Goal: Browse casually: Explore the website without a specific task or goal

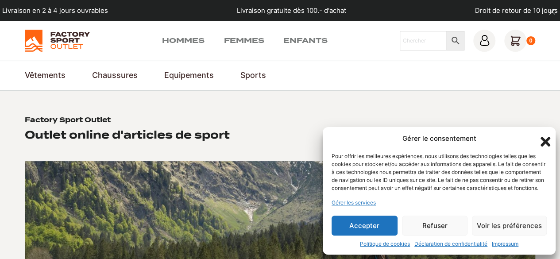
click at [436, 228] on button "Refuser" at bounding box center [435, 226] width 66 height 20
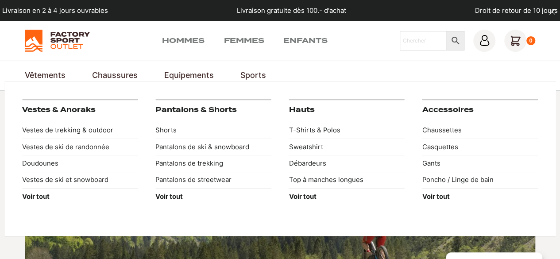
click at [48, 77] on link "Vêtements" at bounding box center [45, 76] width 41 height 12
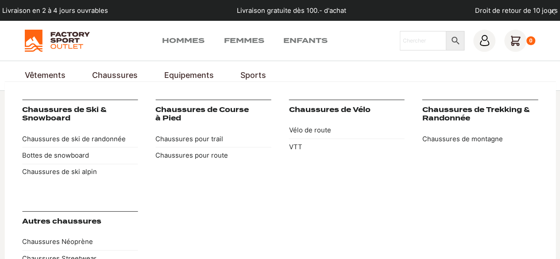
click at [108, 76] on link "Chaussures" at bounding box center [115, 76] width 46 height 12
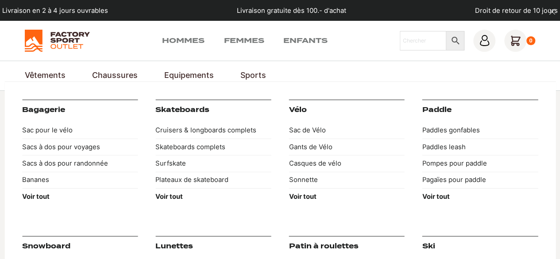
click at [197, 76] on link "Equipements" at bounding box center [189, 76] width 50 height 12
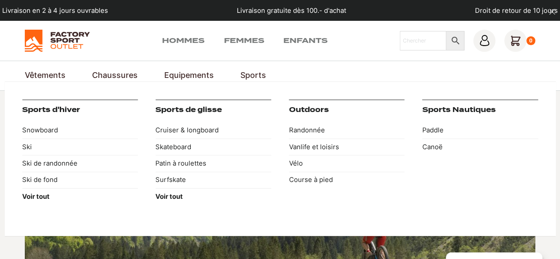
click at [252, 76] on link "Sports" at bounding box center [253, 76] width 26 height 12
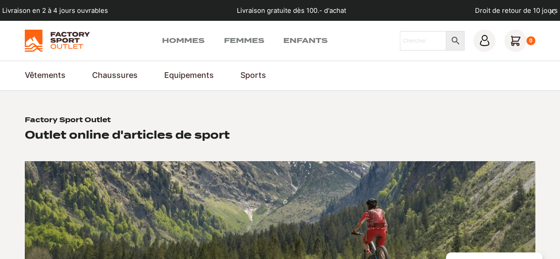
click at [282, 113] on section "Factory Sport Outlet Outlet online d'articles de sport Shop hommes Shop femmes …" at bounding box center [280, 250] width 560 height 318
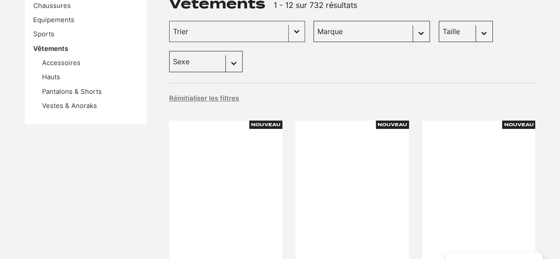
scroll to position [149, 0]
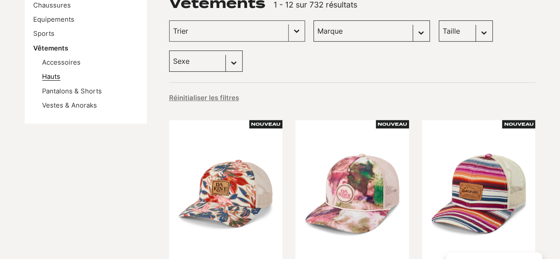
click at [55, 75] on link "Hauts" at bounding box center [51, 77] width 18 height 8
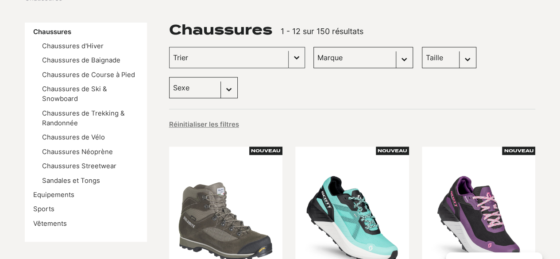
scroll to position [124, 0]
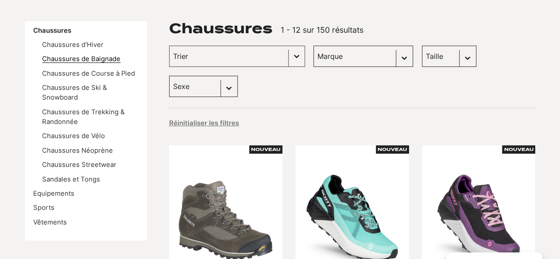
click at [111, 60] on link "Chaussures de Baignade" at bounding box center [81, 59] width 78 height 8
click at [77, 179] on link "Sandales et Tongs" at bounding box center [71, 179] width 58 height 8
click at [84, 41] on link "Chaussures d'Hiver" at bounding box center [73, 45] width 62 height 8
click at [82, 112] on link "Chaussures de Trekking & Randonnée" at bounding box center [83, 117] width 83 height 18
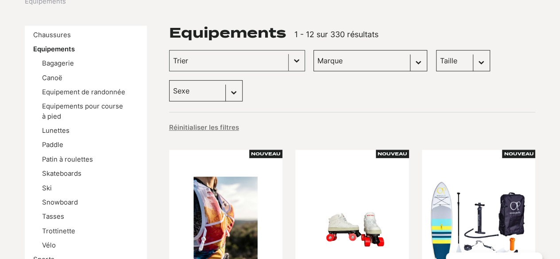
scroll to position [116, 0]
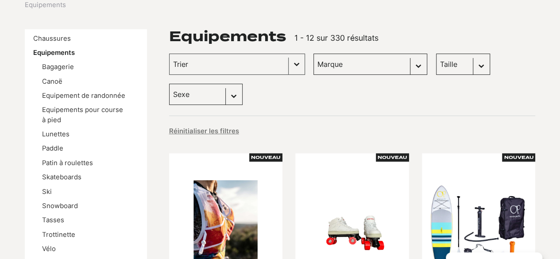
click at [328, 38] on span "1 - 12 sur 330 résultats" at bounding box center [336, 37] width 84 height 9
click at [328, 37] on span "1 - 12 sur 330 résultats" at bounding box center [336, 37] width 84 height 9
click at [66, 70] on link "Bagagerie" at bounding box center [58, 67] width 32 height 8
click at [49, 83] on link "Canoë" at bounding box center [52, 81] width 20 height 8
click at [52, 102] on ul "Bagagerie Canoë Equipement de randonnée Equipements pour course à pied Lunettes…" at bounding box center [85, 158] width 105 height 192
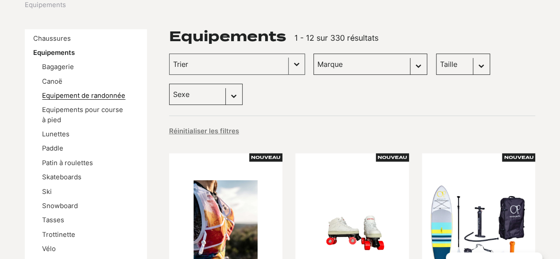
click at [52, 97] on link "Equipement de randonnée" at bounding box center [83, 96] width 83 height 8
click at [50, 114] on link "Equipements pour course à pied" at bounding box center [82, 115] width 81 height 18
click at [52, 132] on link "Lunettes" at bounding box center [55, 134] width 27 height 8
click at [54, 147] on link "Paddle" at bounding box center [52, 148] width 21 height 8
click at [54, 164] on link "Patin à roulettes" at bounding box center [67, 163] width 51 height 8
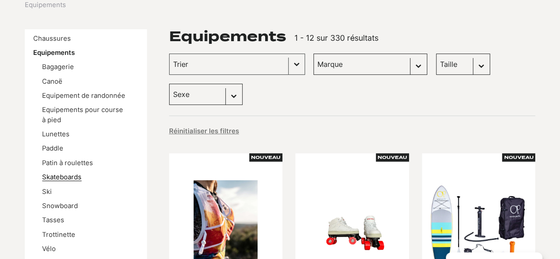
click at [58, 176] on link "Skateboards" at bounding box center [61, 177] width 39 height 8
click at [46, 193] on link "Ski" at bounding box center [47, 192] width 10 height 8
click at [50, 207] on link "Snowboard" at bounding box center [60, 206] width 36 height 8
click at [51, 219] on link "Tasses" at bounding box center [53, 220] width 22 height 8
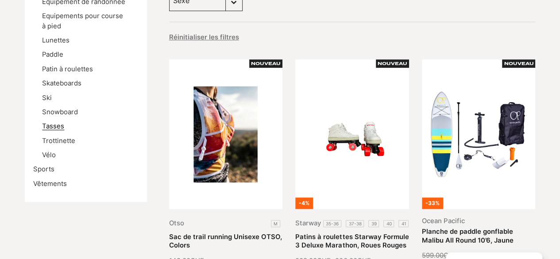
scroll to position [213, 0]
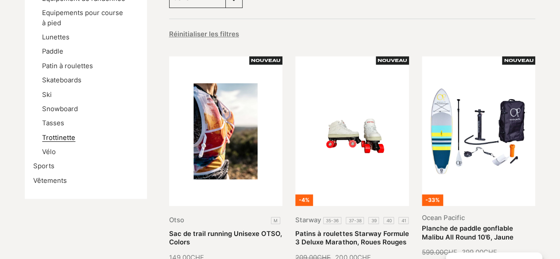
click at [52, 141] on link "Trottinette" at bounding box center [58, 138] width 33 height 8
click at [47, 151] on link "Vélo" at bounding box center [49, 152] width 14 height 8
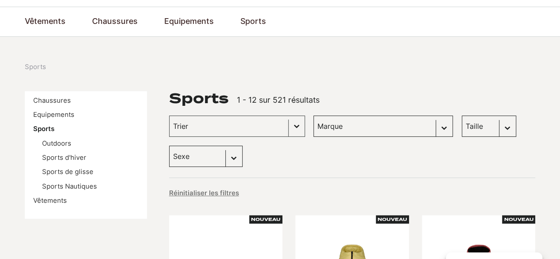
scroll to position [57, 0]
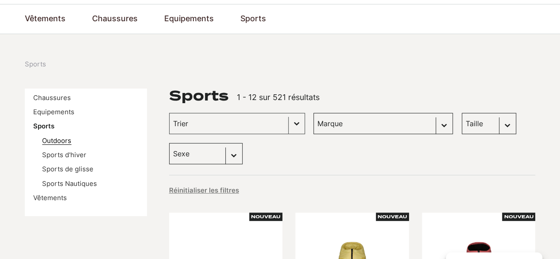
click at [55, 139] on link "Outdoors" at bounding box center [56, 141] width 29 height 8
click at [54, 154] on link "Sports d'hiver" at bounding box center [64, 155] width 44 height 8
click at [55, 169] on link "Sports de glisse" at bounding box center [67, 169] width 51 height 8
click at [56, 183] on link "Sports Nautiques" at bounding box center [69, 184] width 55 height 8
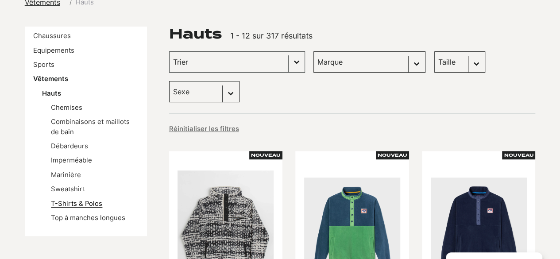
scroll to position [119, 0]
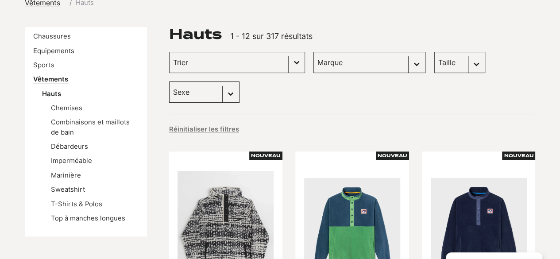
click at [47, 77] on link "Vêtements" at bounding box center [50, 79] width 35 height 8
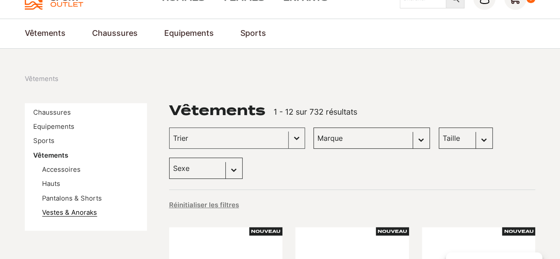
scroll to position [40, 0]
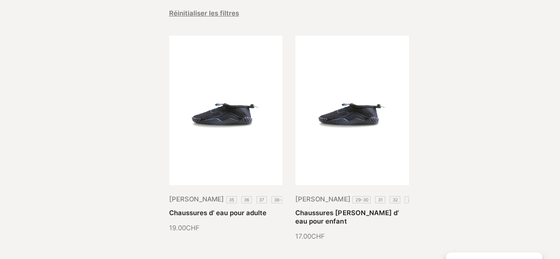
scroll to position [235, 0]
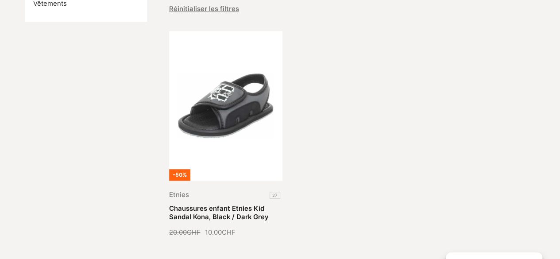
scroll to position [209, 0]
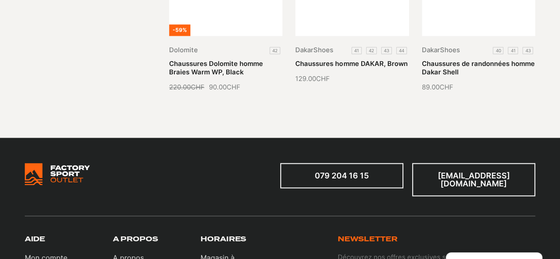
scroll to position [583, 0]
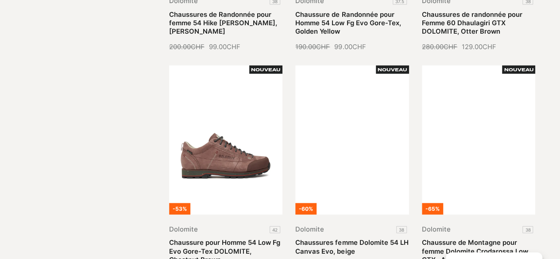
scroll to position [1051, 0]
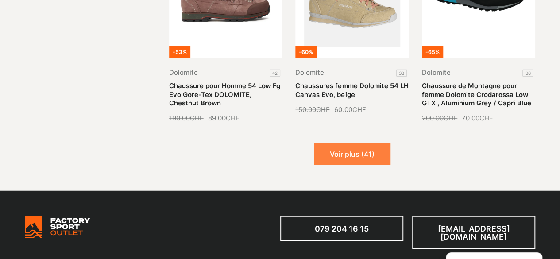
click at [352, 143] on button "Voir plus (41)" at bounding box center [352, 154] width 77 height 22
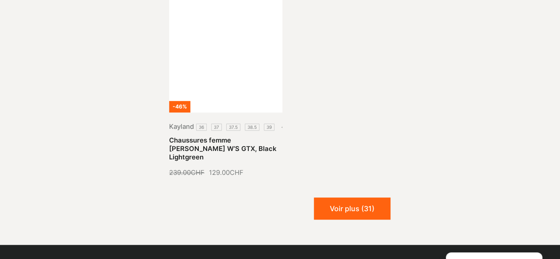
scroll to position [1924, 0]
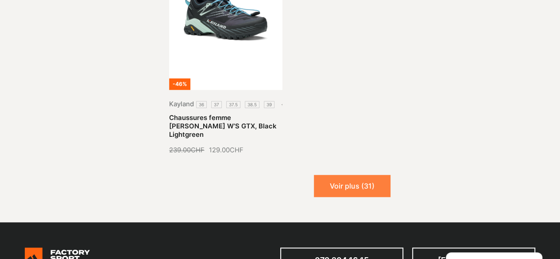
click at [348, 175] on button "Voir plus (31)" at bounding box center [352, 186] width 77 height 22
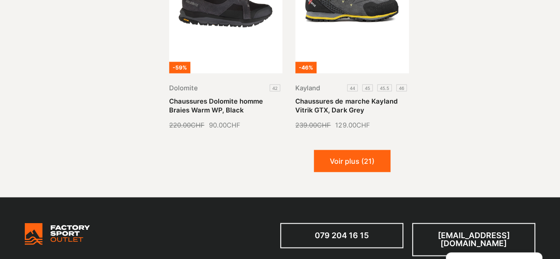
scroll to position [2618, 0]
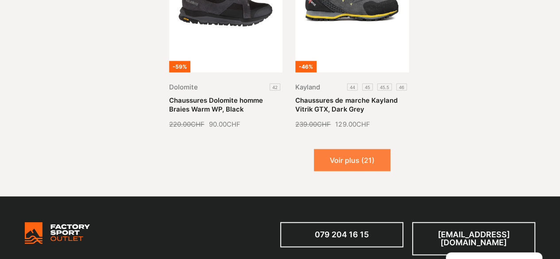
click at [351, 149] on button "Voir plus (21)" at bounding box center [352, 160] width 77 height 22
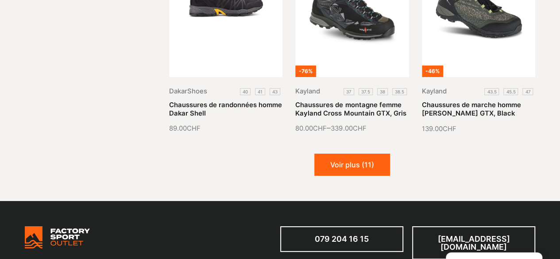
scroll to position [3321, 0]
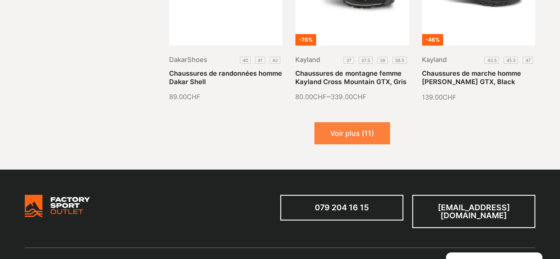
click at [353, 122] on button "Voir plus (11)" at bounding box center [352, 133] width 76 height 22
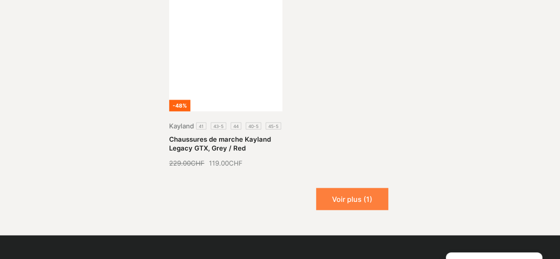
scroll to position [4156, 0]
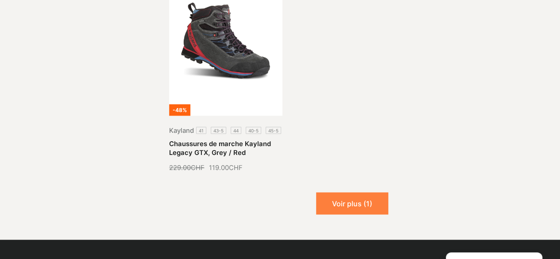
click at [346, 192] on button "Voir plus (1)" at bounding box center [352, 203] width 72 height 22
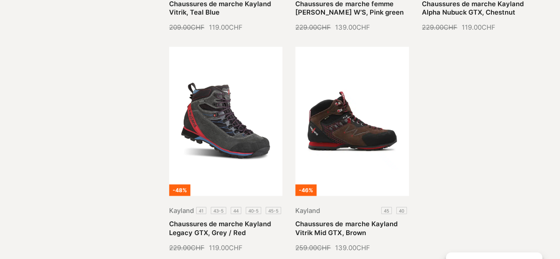
scroll to position [4072, 0]
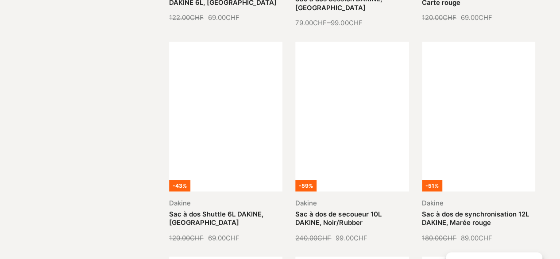
scroll to position [664, 0]
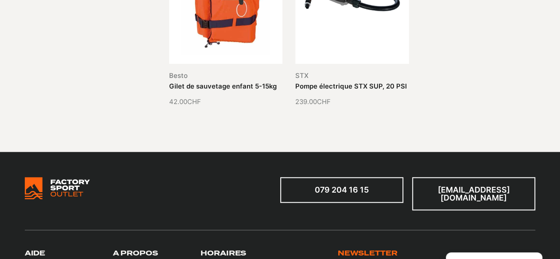
scroll to position [329, 0]
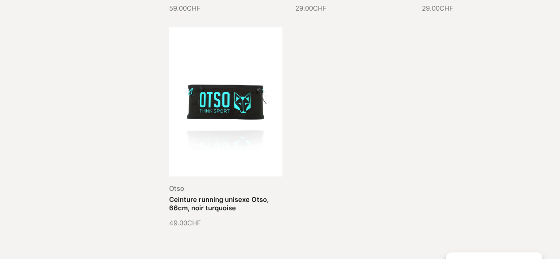
scroll to position [681, 0]
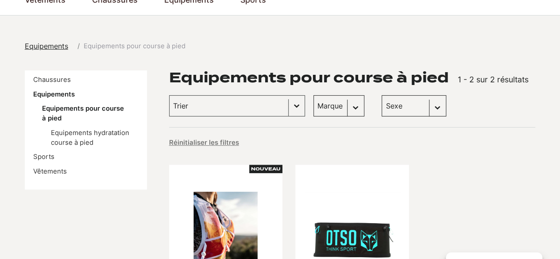
scroll to position [167, 0]
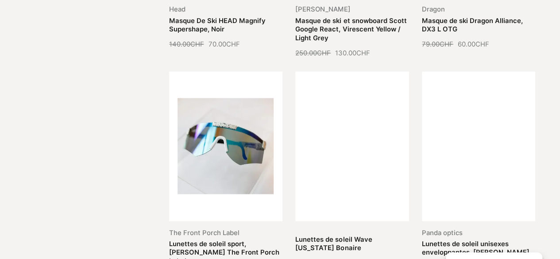
scroll to position [1008, 0]
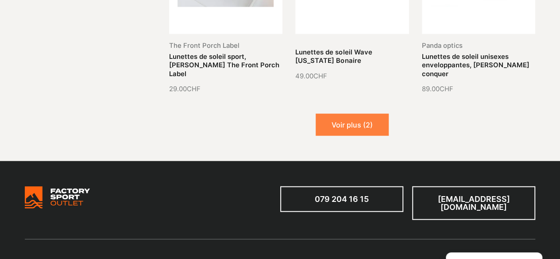
click at [347, 116] on button "Voir plus (2)" at bounding box center [352, 125] width 73 height 22
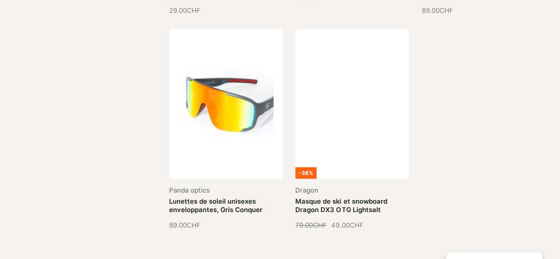
scroll to position [1087, 0]
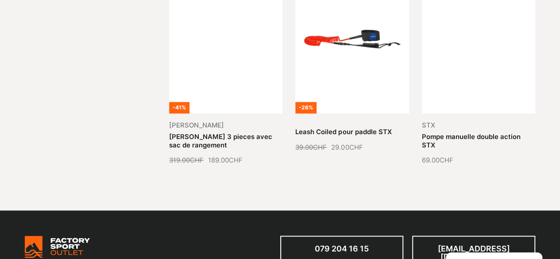
scroll to position [715, 0]
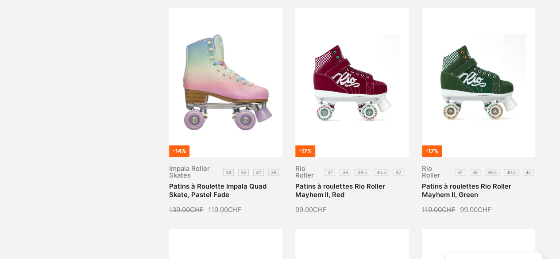
scroll to position [484, 0]
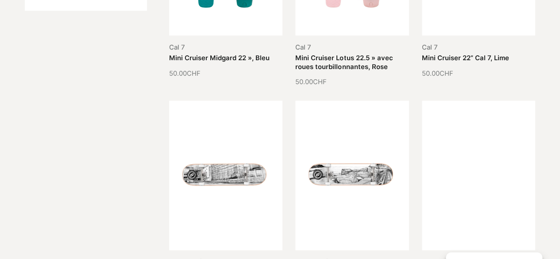
scroll to position [367, 0]
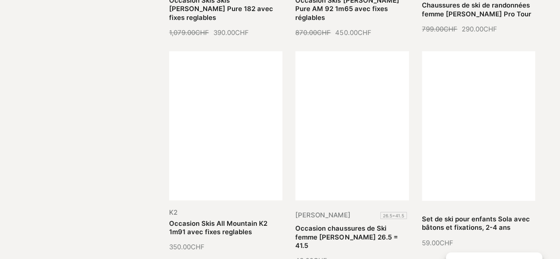
scroll to position [1088, 0]
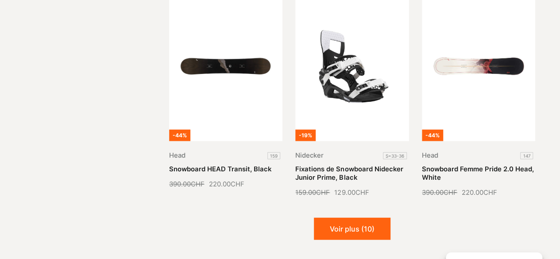
scroll to position [948, 0]
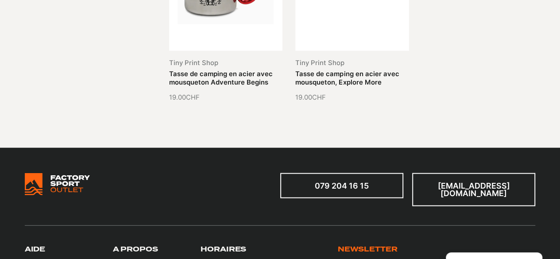
scroll to position [978, 0]
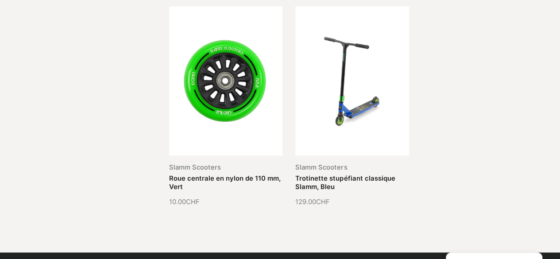
scroll to position [456, 0]
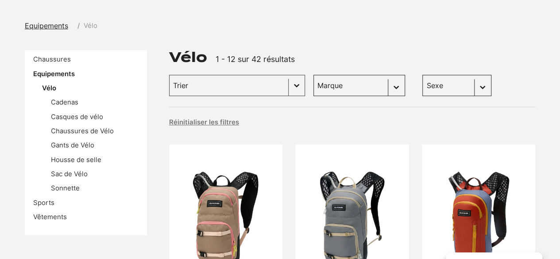
scroll to position [96, 0]
click at [73, 105] on link "Cadenas" at bounding box center [64, 102] width 27 height 8
click at [69, 143] on link "Gants de Vélo" at bounding box center [72, 145] width 43 height 8
click at [67, 173] on link "Sac de Vélo" at bounding box center [69, 174] width 37 height 8
click at [66, 185] on link "Sonnette" at bounding box center [65, 188] width 29 height 8
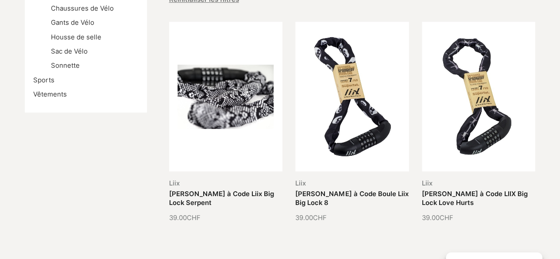
scroll to position [219, 0]
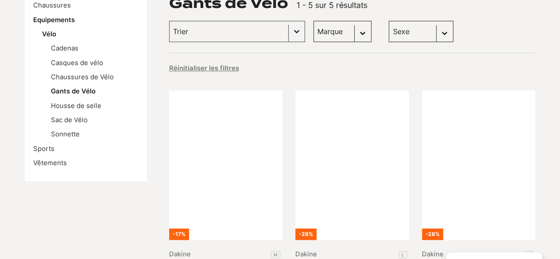
scroll to position [310, 0]
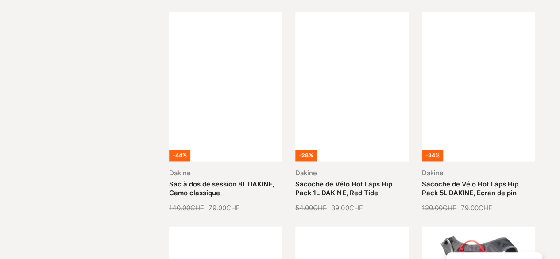
scroll to position [667, 0]
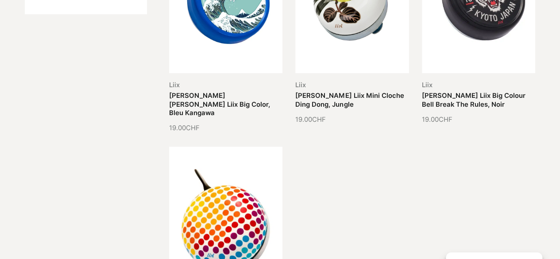
scroll to position [324, 0]
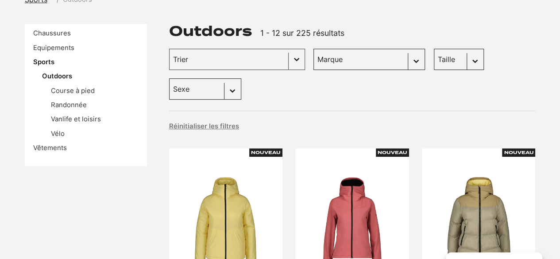
scroll to position [125, 0]
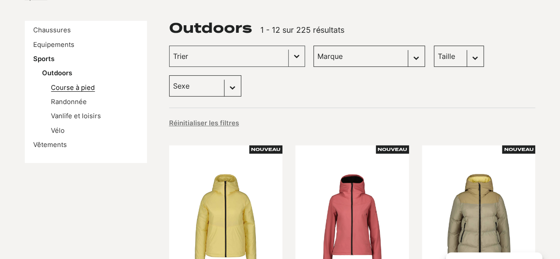
click at [73, 89] on link "Course à pied" at bounding box center [73, 88] width 44 height 8
click at [68, 102] on link "Randonnée" at bounding box center [69, 102] width 36 height 8
click at [65, 120] on link "Vanlife et loisirs" at bounding box center [76, 116] width 50 height 8
click at [59, 133] on link "Vélo" at bounding box center [58, 131] width 14 height 8
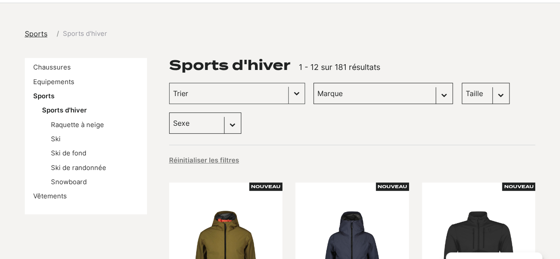
scroll to position [104, 0]
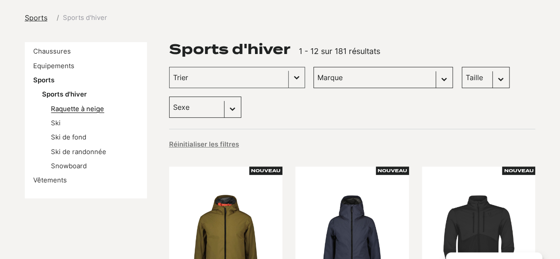
click at [88, 110] on link "Raquette à neige" at bounding box center [77, 109] width 53 height 8
click at [51, 123] on link "Ski" at bounding box center [56, 123] width 10 height 8
click at [61, 135] on link "Ski de fond" at bounding box center [68, 137] width 35 height 8
click at [64, 148] on link "Ski de randonnée" at bounding box center [78, 152] width 55 height 8
click at [63, 167] on link "Snowboard" at bounding box center [69, 166] width 36 height 8
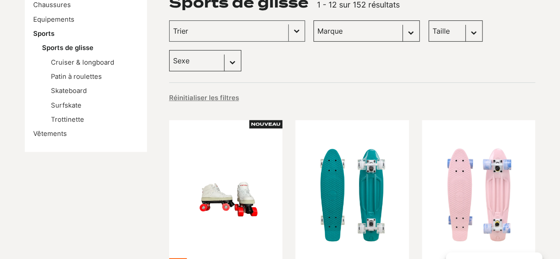
scroll to position [151, 0]
click at [69, 108] on link "Surfskate" at bounding box center [66, 105] width 31 height 8
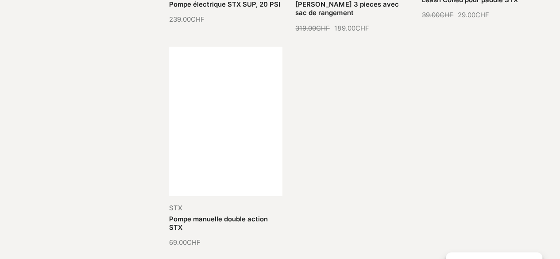
scroll to position [996, 0]
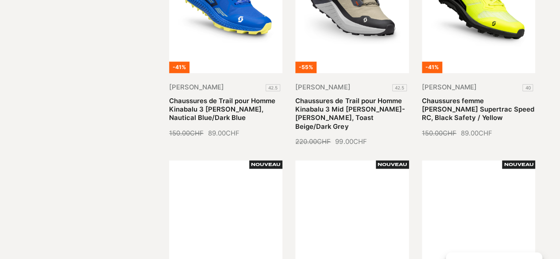
scroll to position [385, 0]
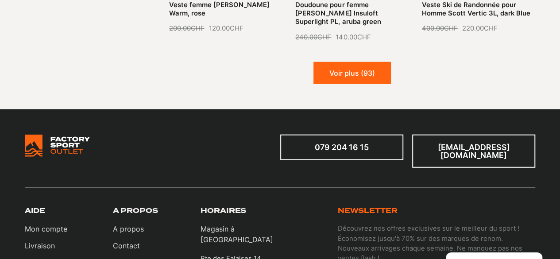
scroll to position [1129, 0]
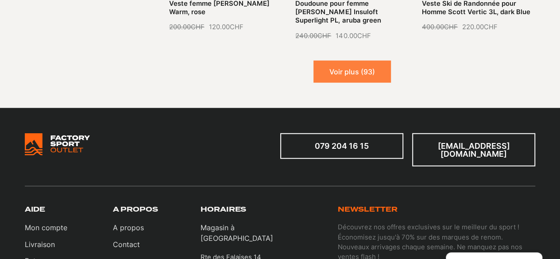
click at [349, 61] on button "Voir plus (93)" at bounding box center [351, 72] width 77 height 22
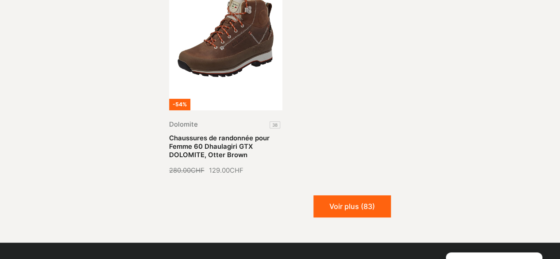
scroll to position [1915, 0]
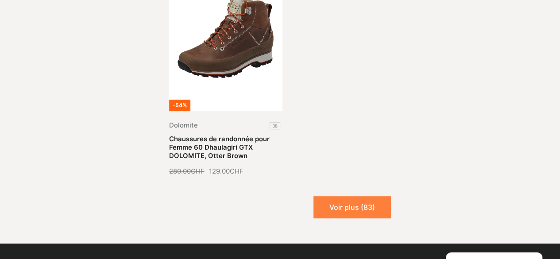
click at [347, 196] on button "Voir plus (83)" at bounding box center [351, 207] width 77 height 22
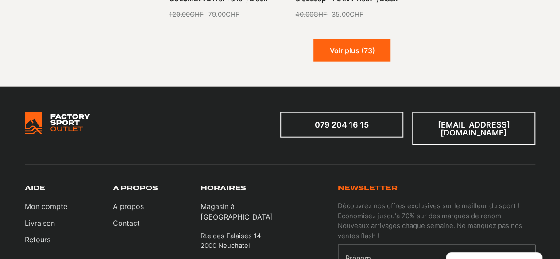
scroll to position [2722, 0]
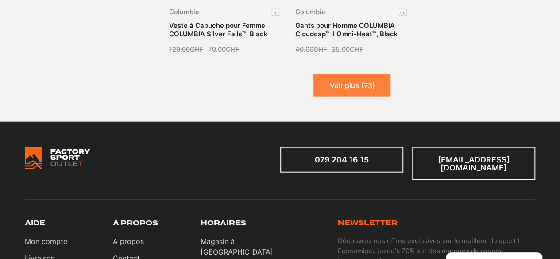
click at [347, 74] on button "Voir plus (73)" at bounding box center [351, 85] width 77 height 22
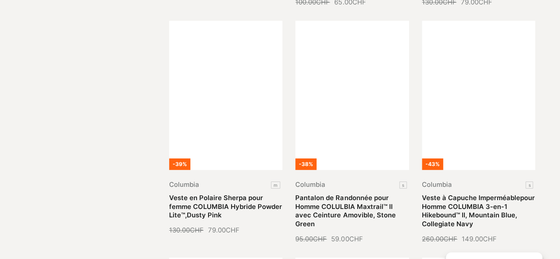
scroll to position [3023, 0]
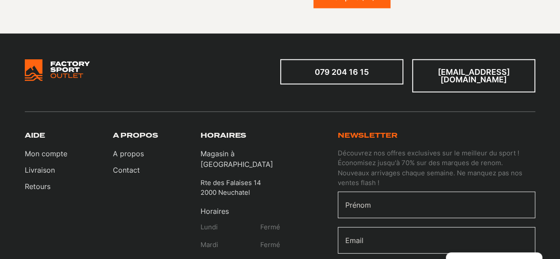
scroll to position [1030, 0]
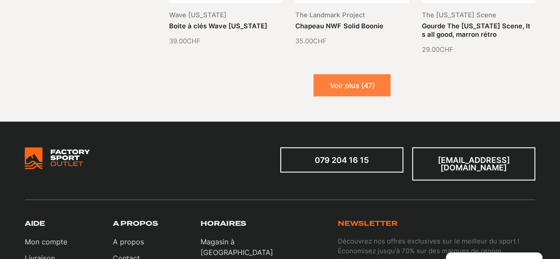
click at [349, 85] on button "Voir plus (47)" at bounding box center [351, 85] width 77 height 22
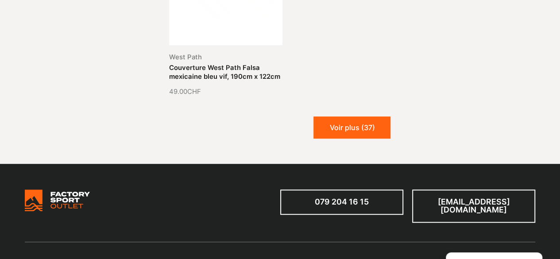
scroll to position [1873, 0]
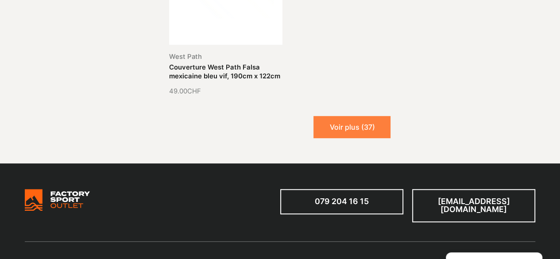
click at [328, 120] on button "Voir plus (37)" at bounding box center [351, 127] width 77 height 22
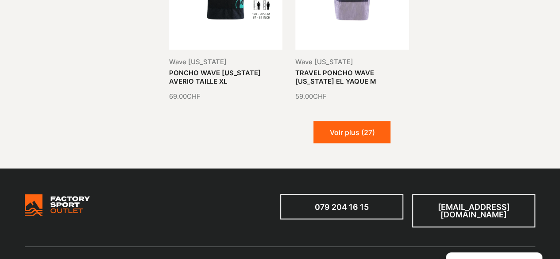
scroll to position [2511, 0]
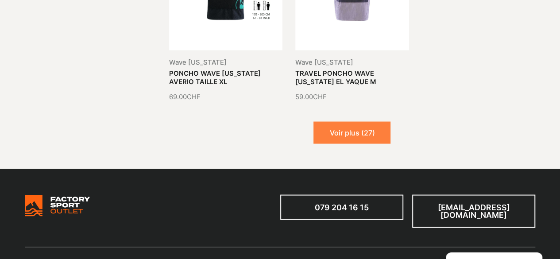
click at [342, 130] on button "Voir plus (27)" at bounding box center [351, 132] width 77 height 22
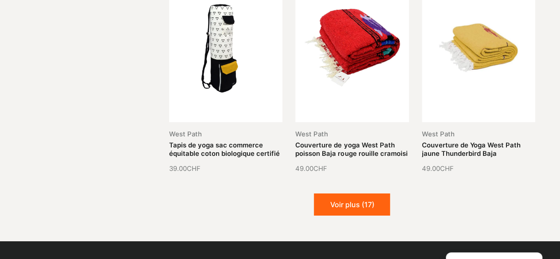
scroll to position [3111, 0]
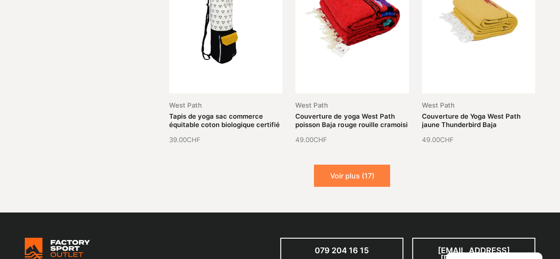
click at [335, 165] on button "Voir plus (17)" at bounding box center [352, 176] width 76 height 22
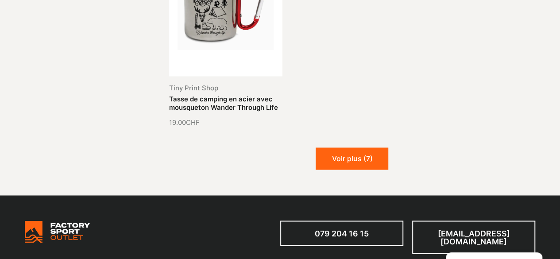
scroll to position [3996, 0]
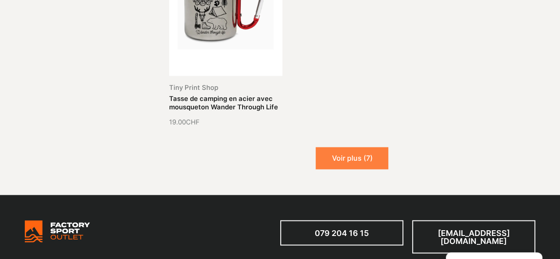
click at [341, 147] on button "Voir plus (7)" at bounding box center [352, 158] width 73 height 22
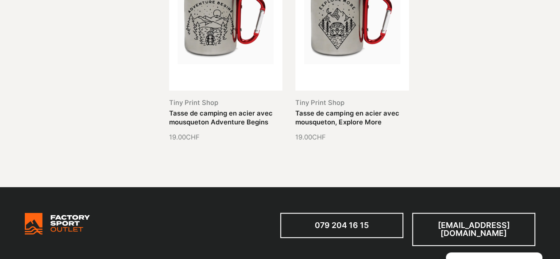
scroll to position [4501, 0]
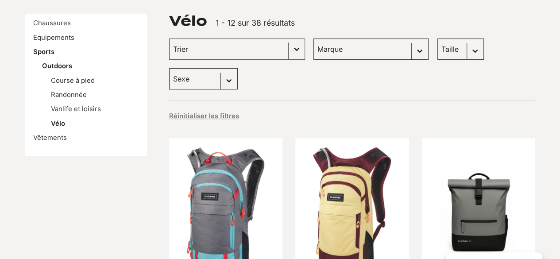
scroll to position [135, 0]
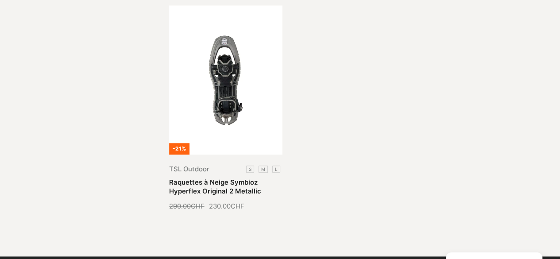
scroll to position [455, 0]
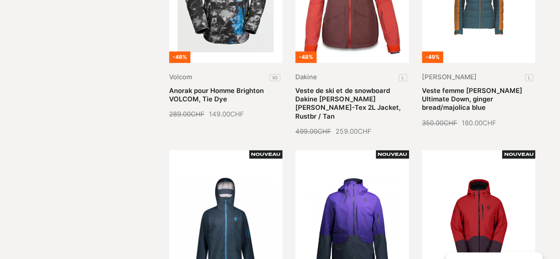
scroll to position [392, 0]
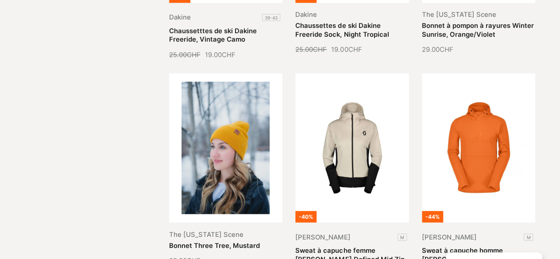
scroll to position [822, 0]
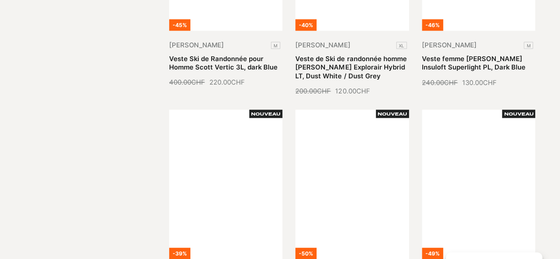
scroll to position [848, 0]
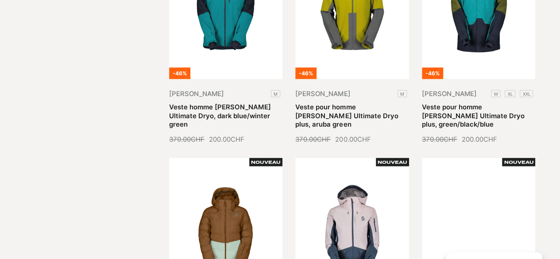
scroll to position [808, 0]
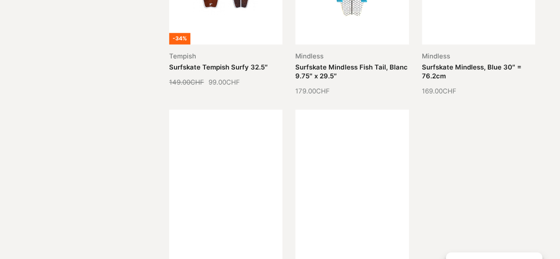
scroll to position [803, 0]
